Goal: Information Seeking & Learning: Understand process/instructions

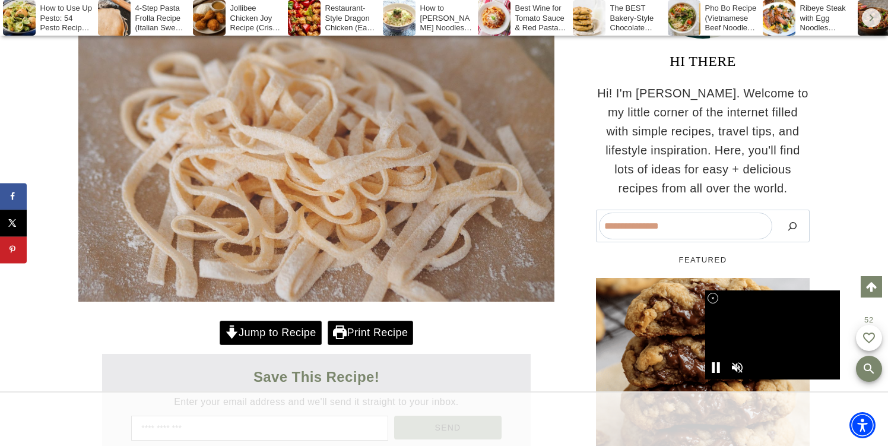
click at [276, 327] on link "Jump to Recipe" at bounding box center [271, 332] width 102 height 24
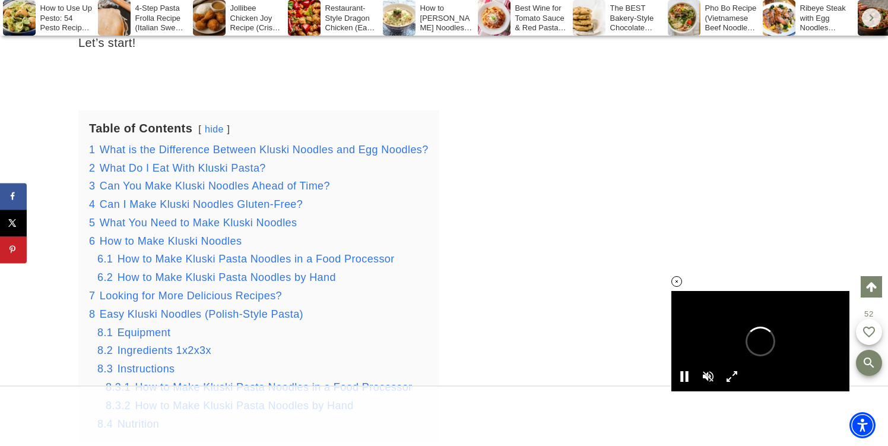
click at [676, 282] on icon at bounding box center [677, 281] width 10 height 10
